Goal: Find specific page/section: Find specific page/section

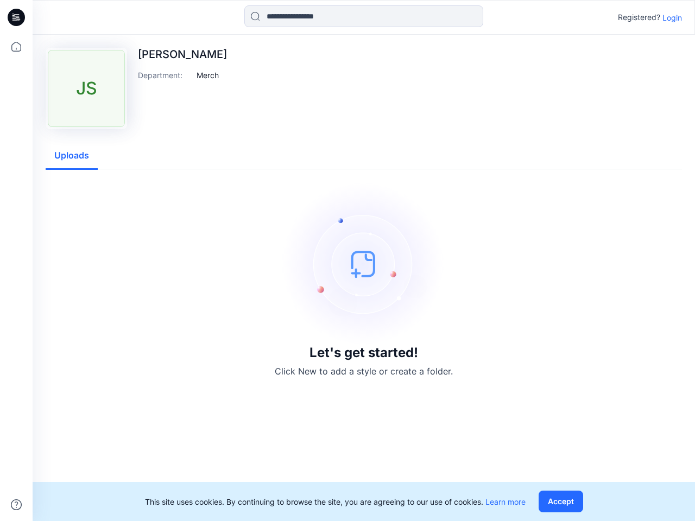
click at [347, 261] on img at bounding box center [363, 263] width 163 height 163
click at [17, 17] on icon at bounding box center [18, 17] width 4 height 1
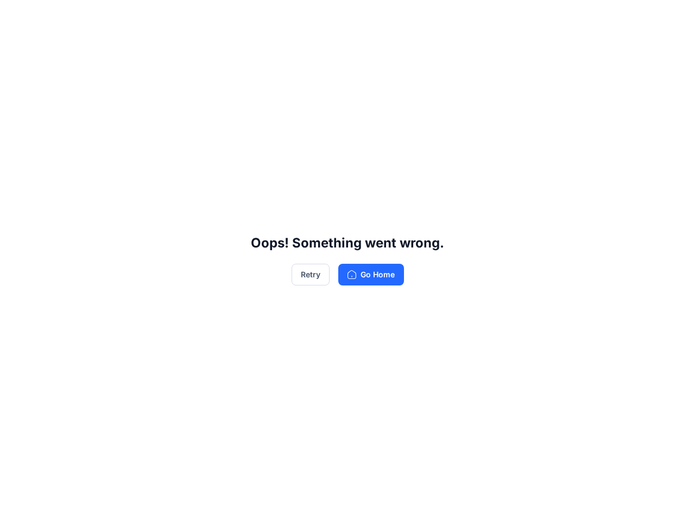
click at [16, 47] on div "Oops! Something went wrong. Retry Go Home" at bounding box center [347, 260] width 695 height 521
click at [16, 505] on div "Oops! Something went wrong. Retry Go Home" at bounding box center [347, 260] width 695 height 521
click at [364, 16] on div "Oops! Something went wrong. Retry Go Home" at bounding box center [347, 260] width 695 height 521
click at [672, 17] on div "Oops! Something went wrong. Retry Go Home" at bounding box center [347, 260] width 695 height 521
click at [208, 75] on div "Oops! Something went wrong. Retry Go Home" at bounding box center [347, 260] width 695 height 521
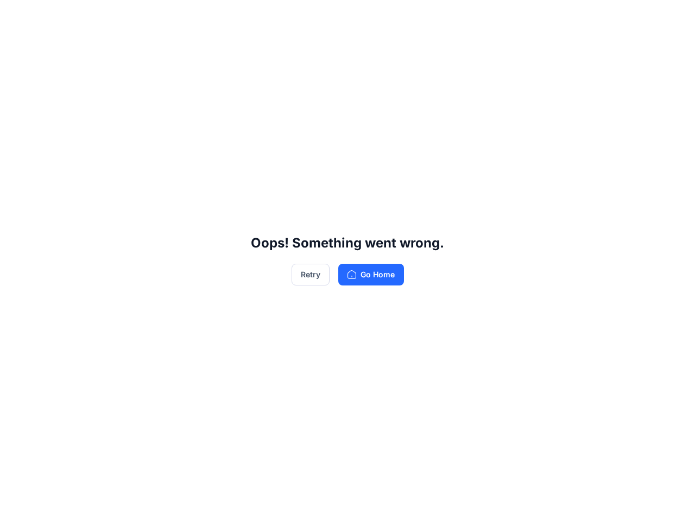
click at [72, 156] on div "Oops! Something went wrong. Retry Go Home" at bounding box center [347, 260] width 695 height 521
click at [563, 502] on div "Oops! Something went wrong. Retry Go Home" at bounding box center [347, 260] width 695 height 521
